Goal: Check status

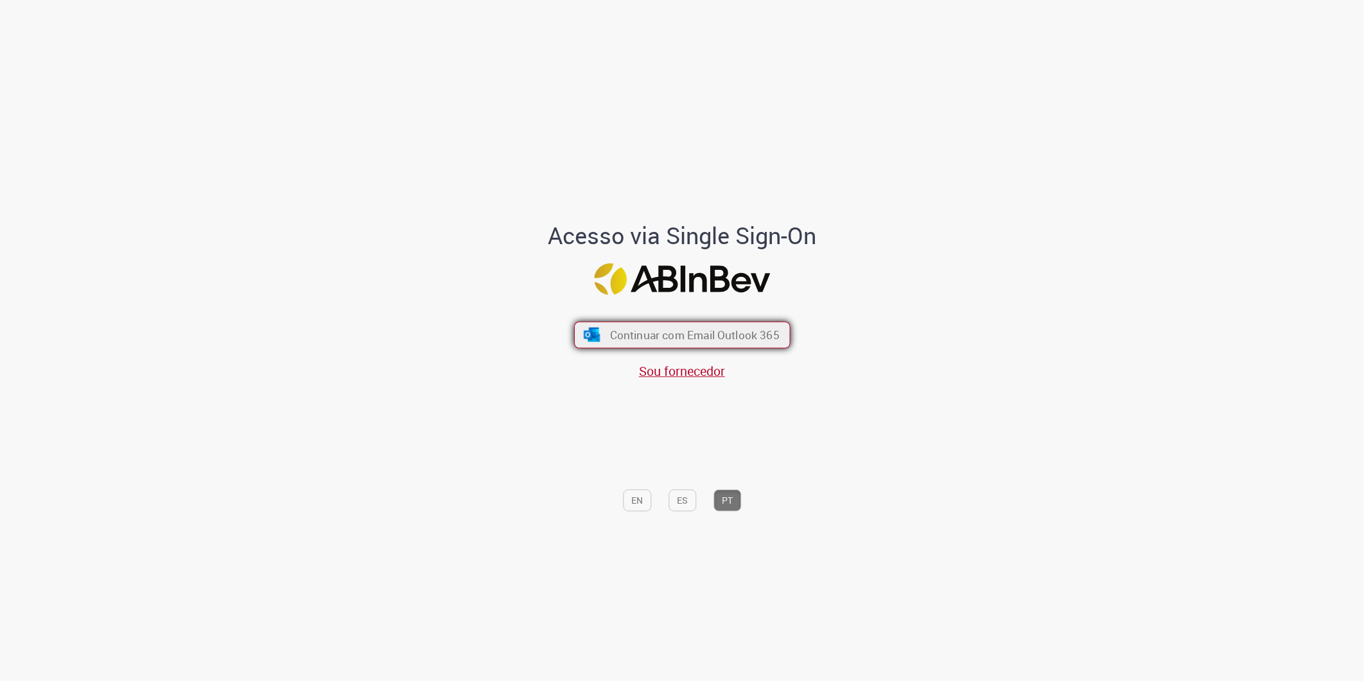
click at [758, 334] on span "Continuar com Email Outlook 365" at bounding box center [695, 335] width 170 height 15
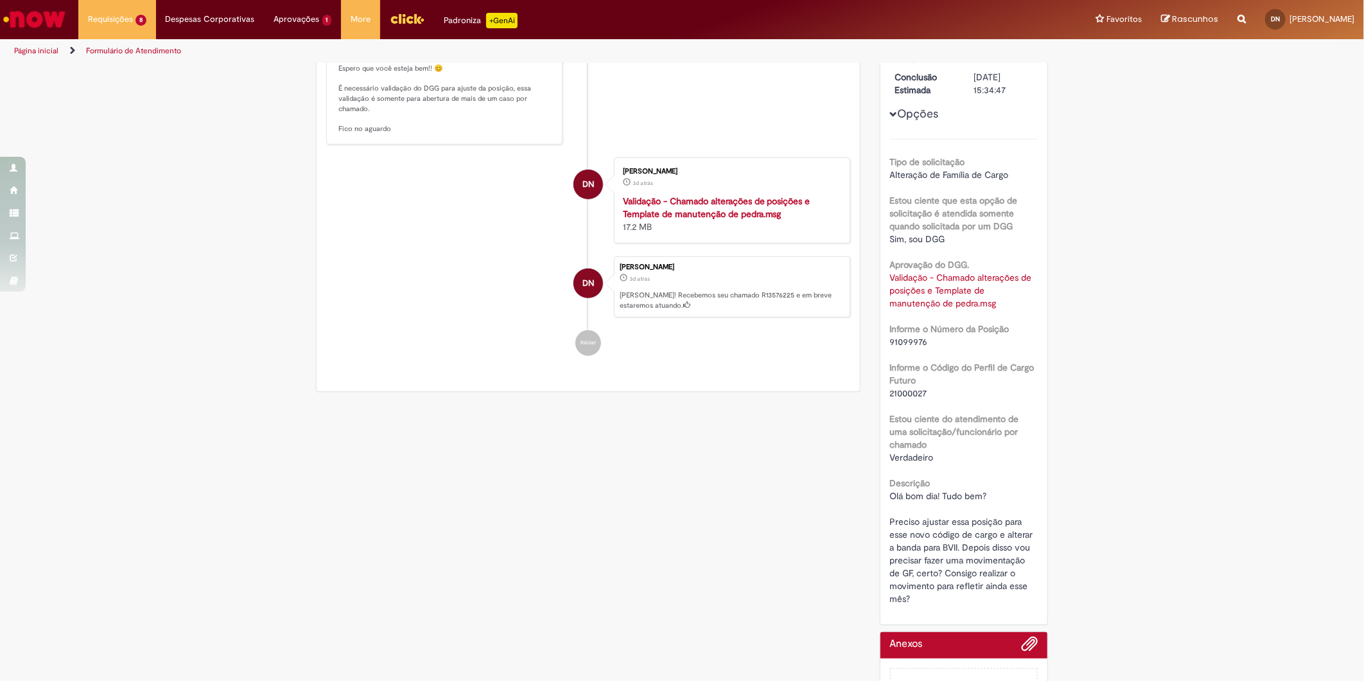
scroll to position [215, 0]
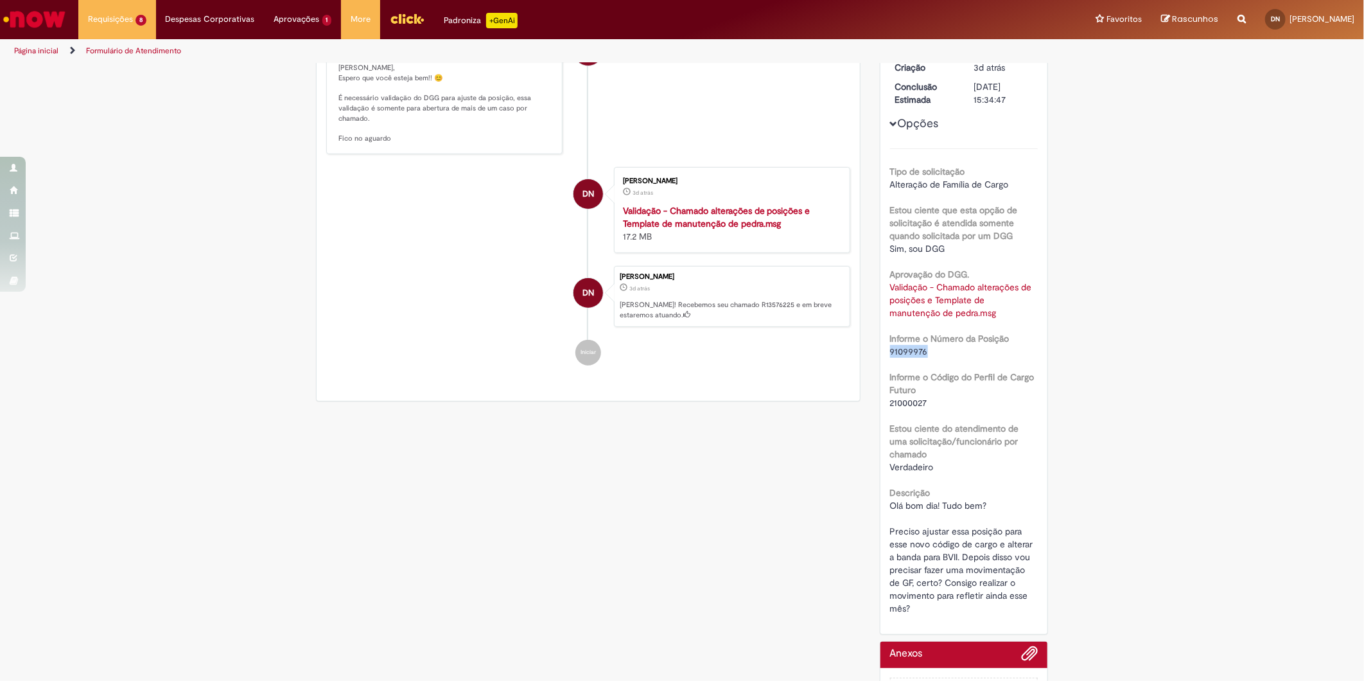
drag, startPoint x: 930, startPoint y: 349, endPoint x: 884, endPoint y: 353, distance: 45.8
click at [890, 353] on div "91099976" at bounding box center [964, 351] width 148 height 13
copy span "91099976"
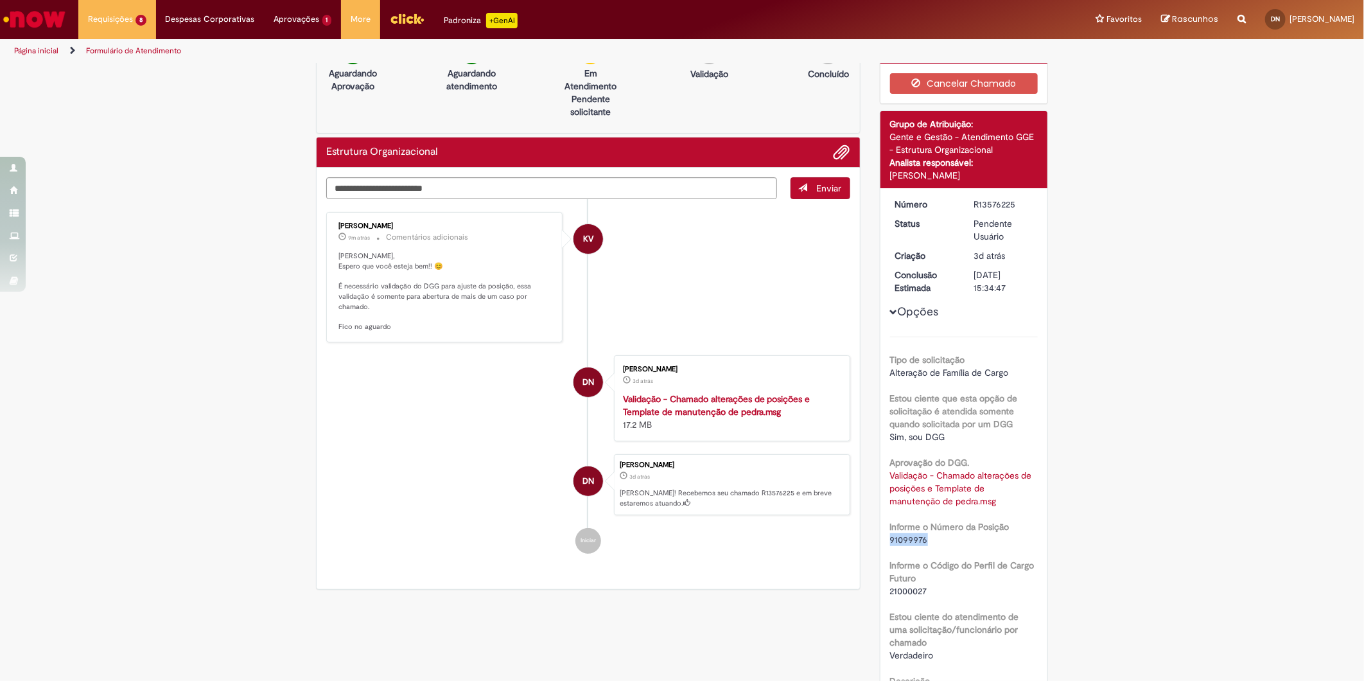
scroll to position [0, 0]
